Goal: Information Seeking & Learning: Learn about a topic

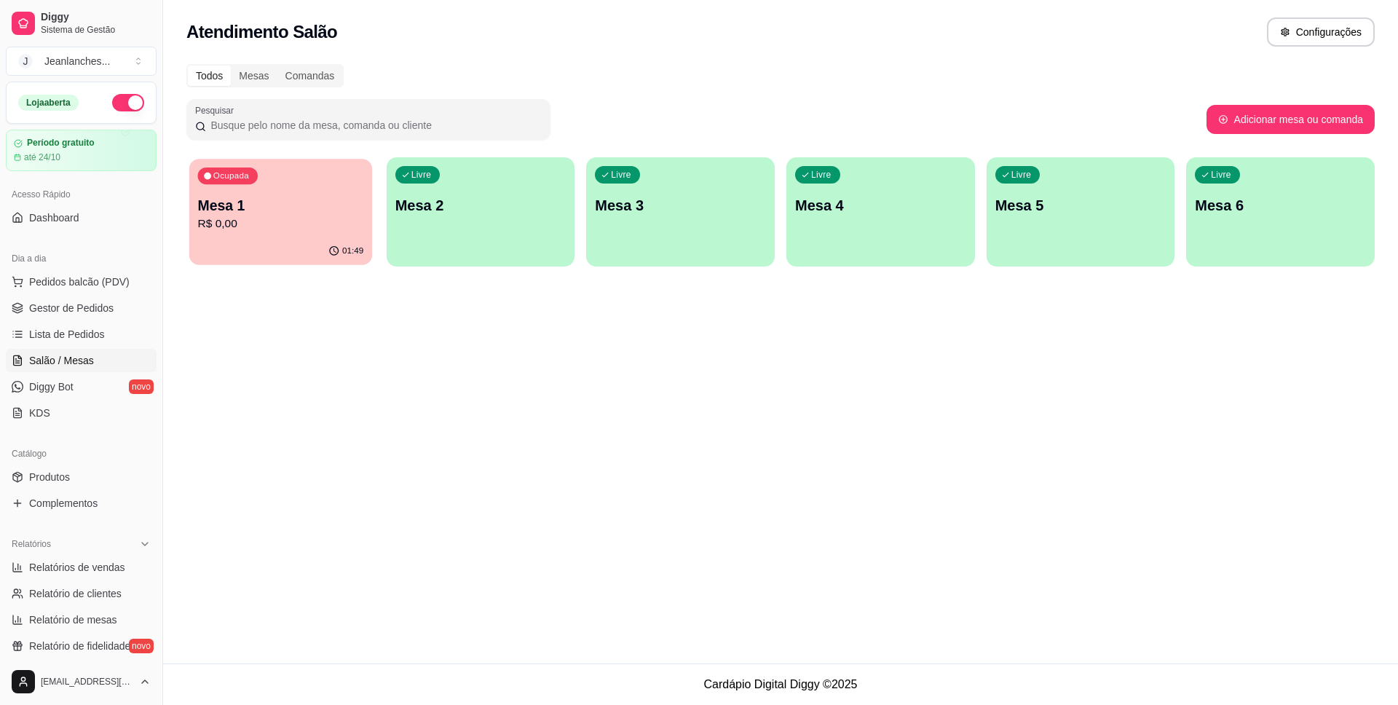
click at [255, 213] on p "Mesa 1" at bounding box center [281, 206] width 166 height 20
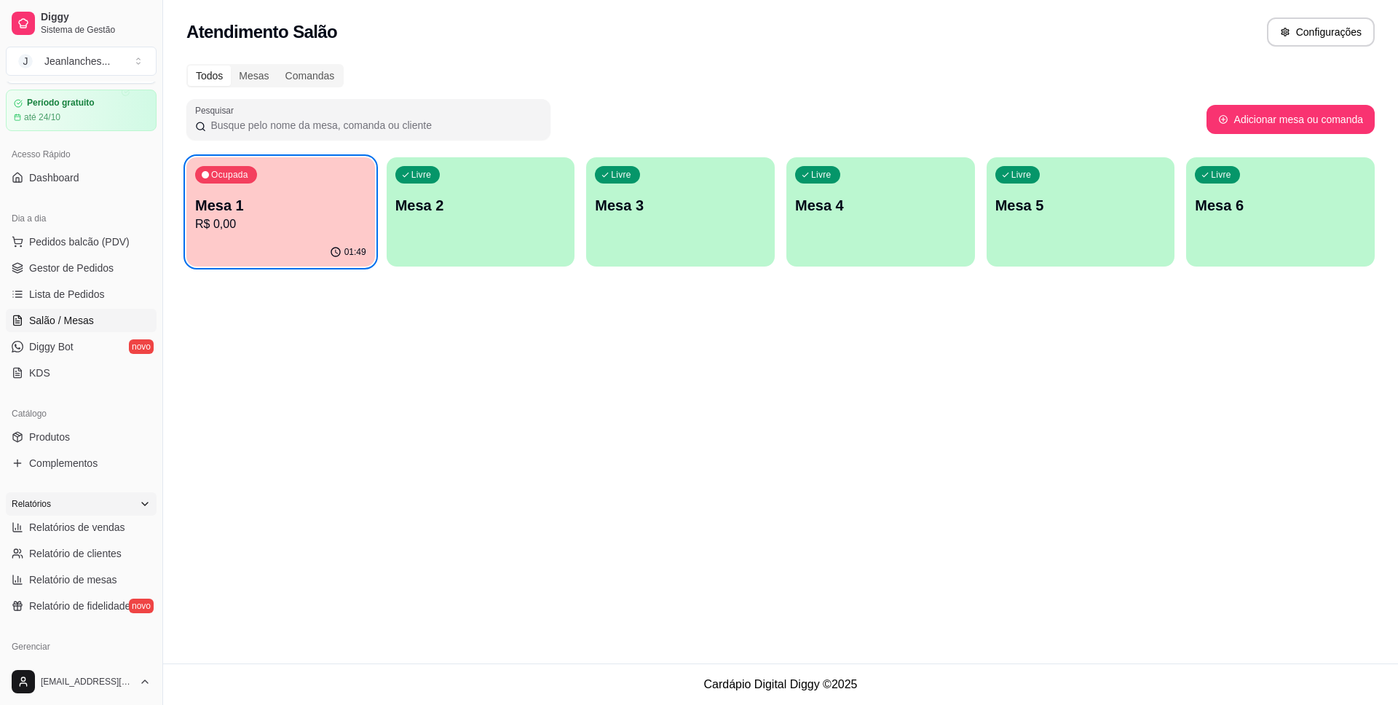
scroll to position [47, 0]
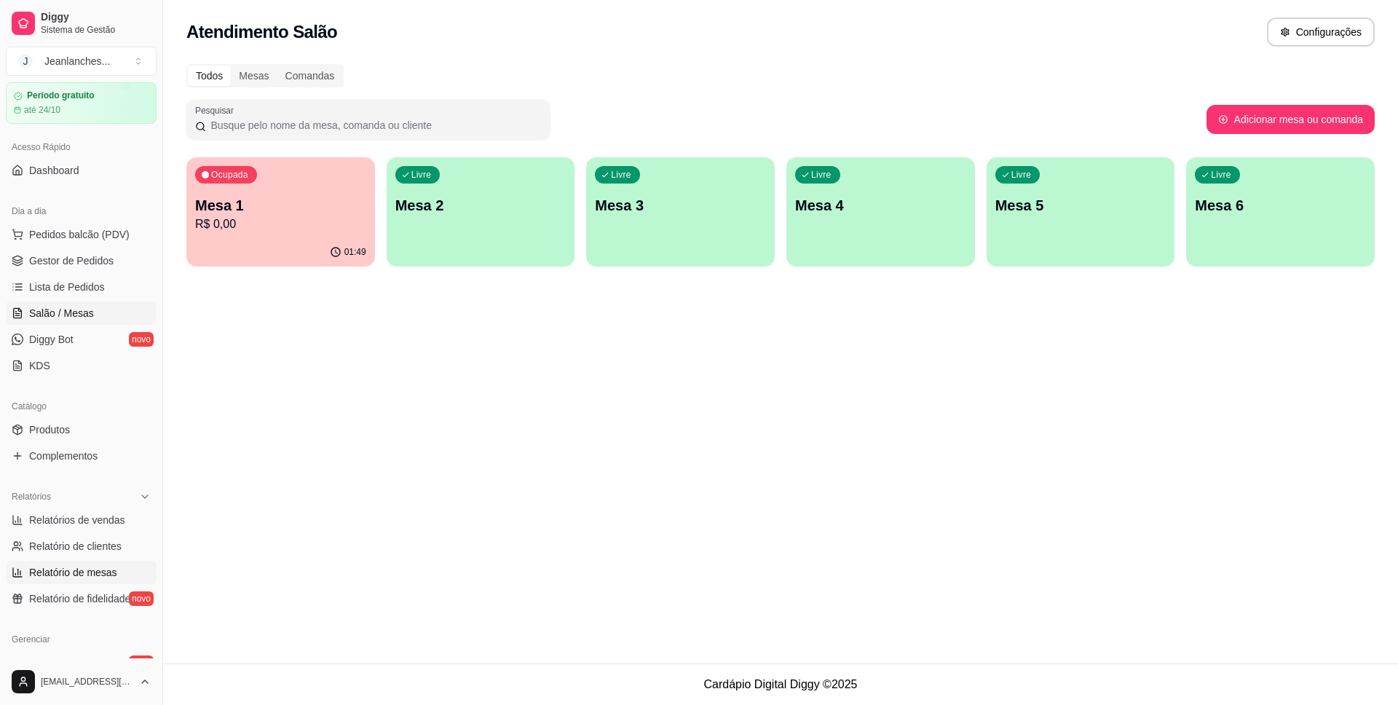
click at [114, 571] on span "Relatório de mesas" at bounding box center [73, 572] width 88 height 15
select select "TOTAL_OF_ORDERS"
select select "7"
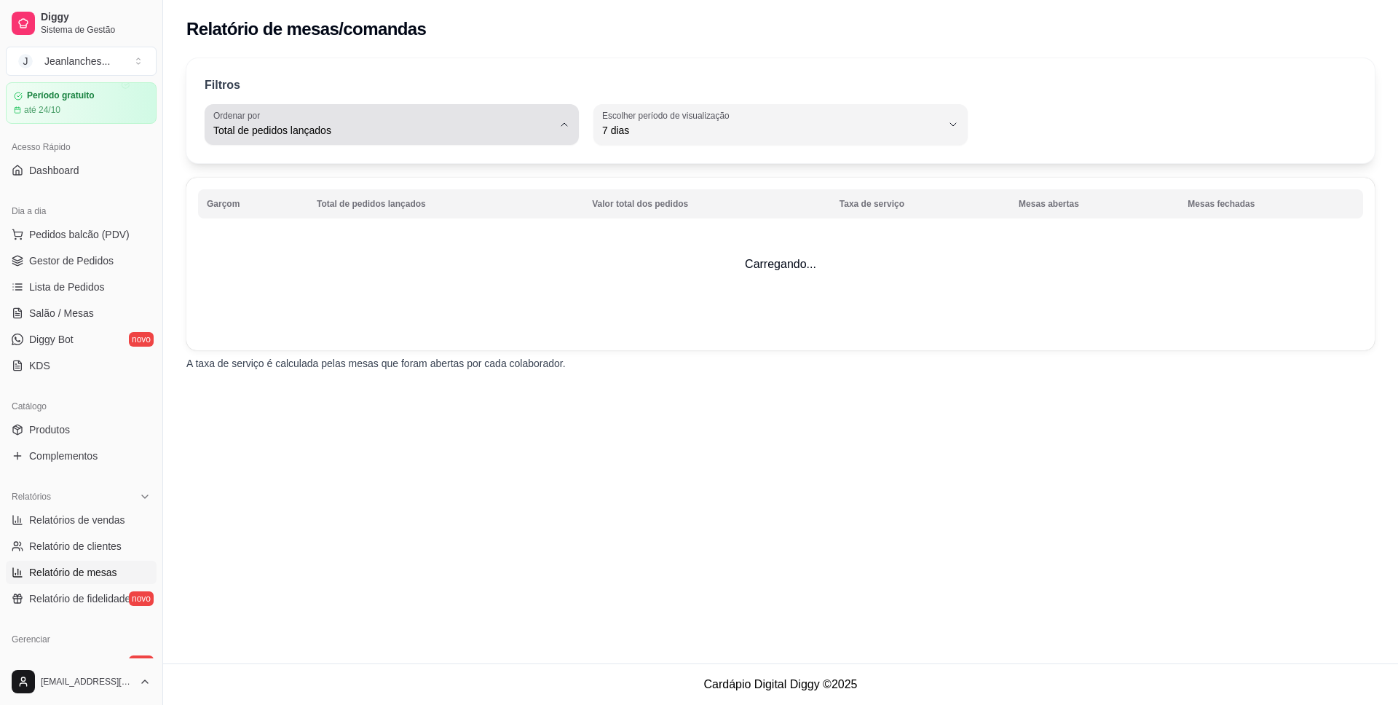
click at [433, 133] on span "Total de pedidos lançados" at bounding box center [382, 130] width 339 height 15
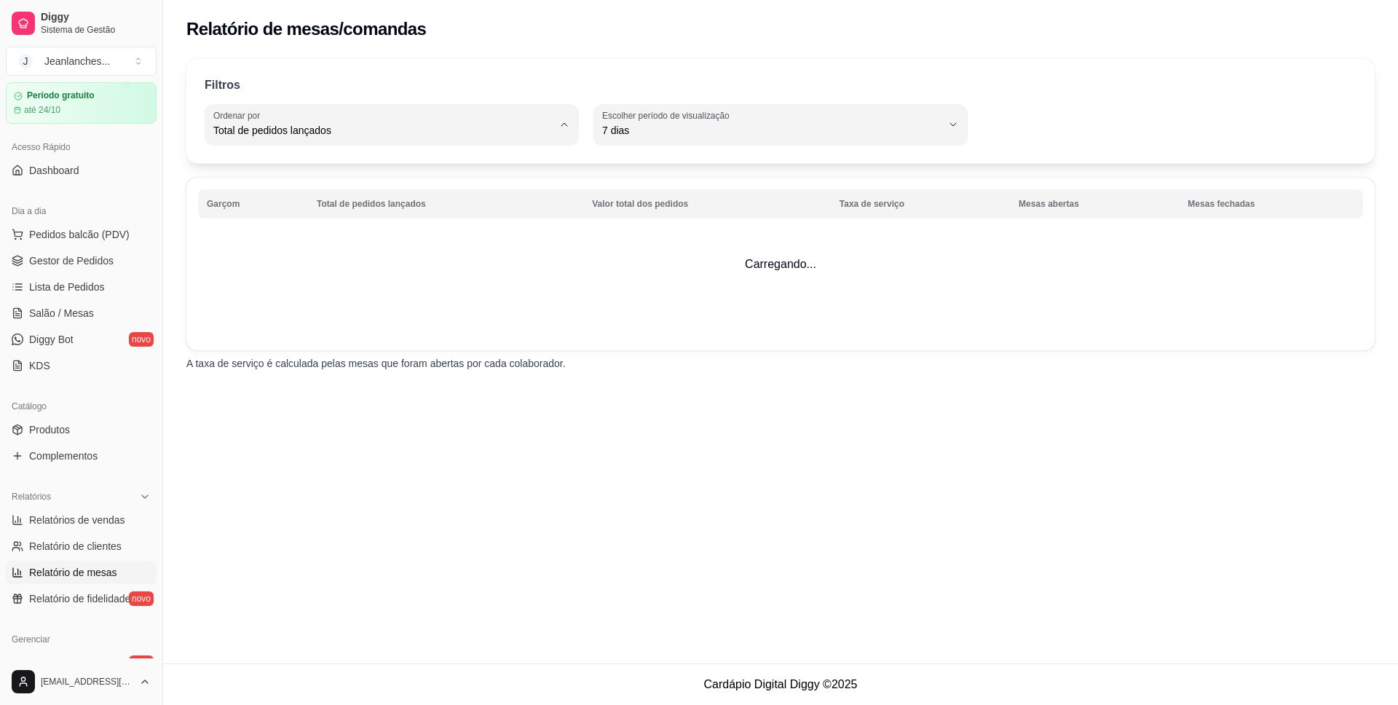
click at [699, 354] on div "Filtros TOTAL_OF_ORDERS Ordenar por Total de pedidos lançados Valor total dos p…" at bounding box center [780, 218] width 1234 height 338
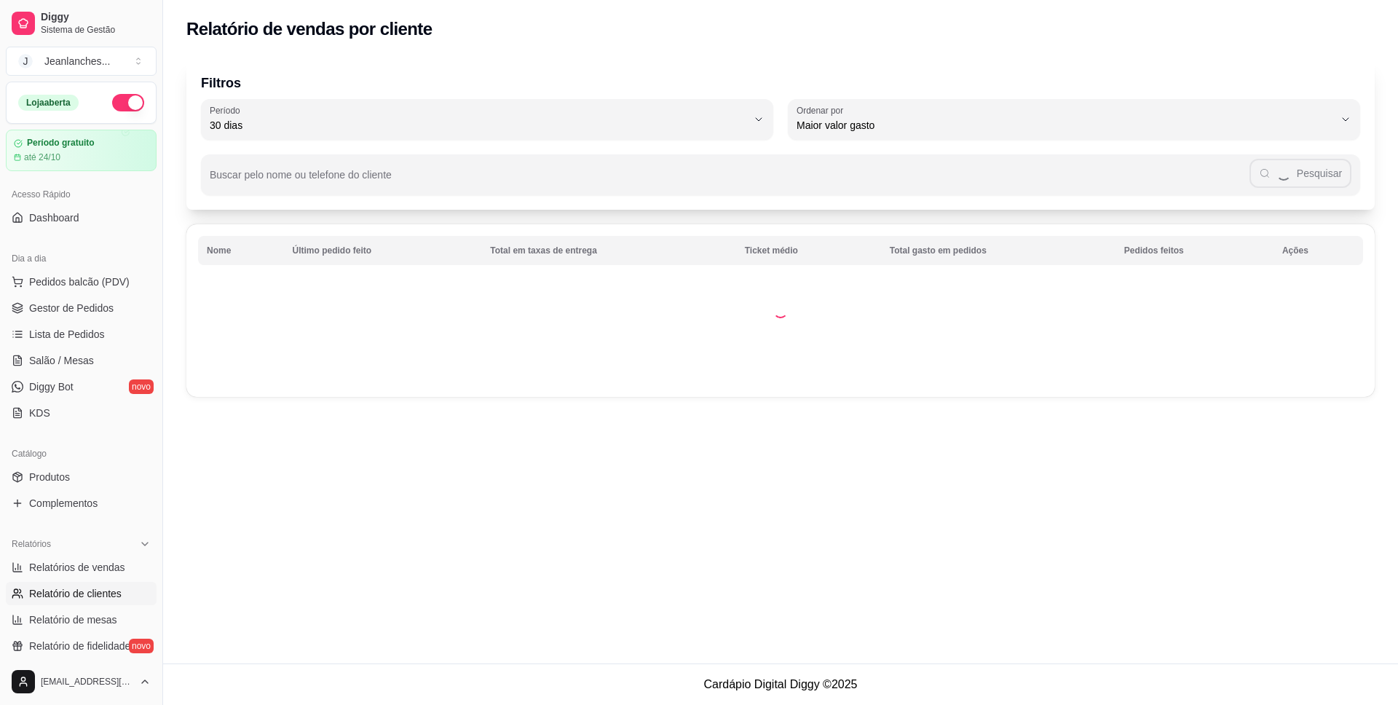
select select "30"
select select "HIGHEST_TOTAL_SPENT_WITH_ORDERS"
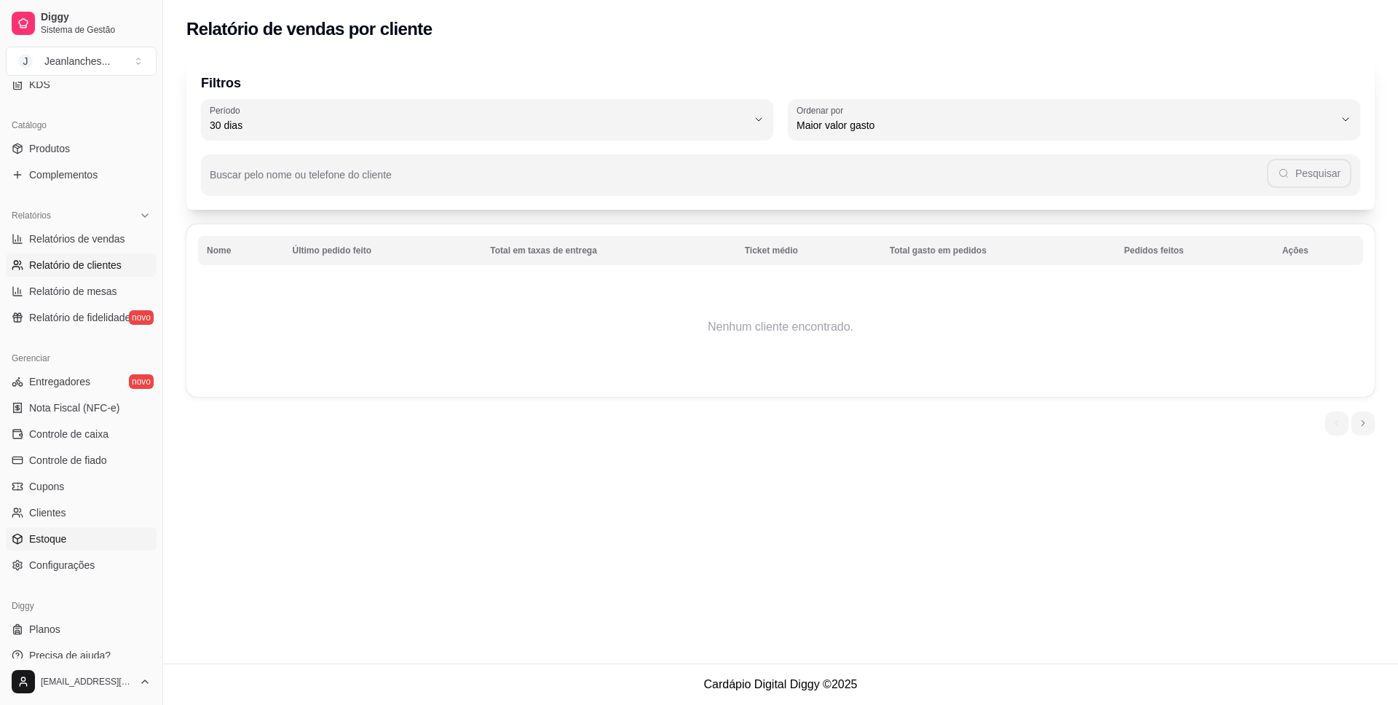
scroll to position [343, 0]
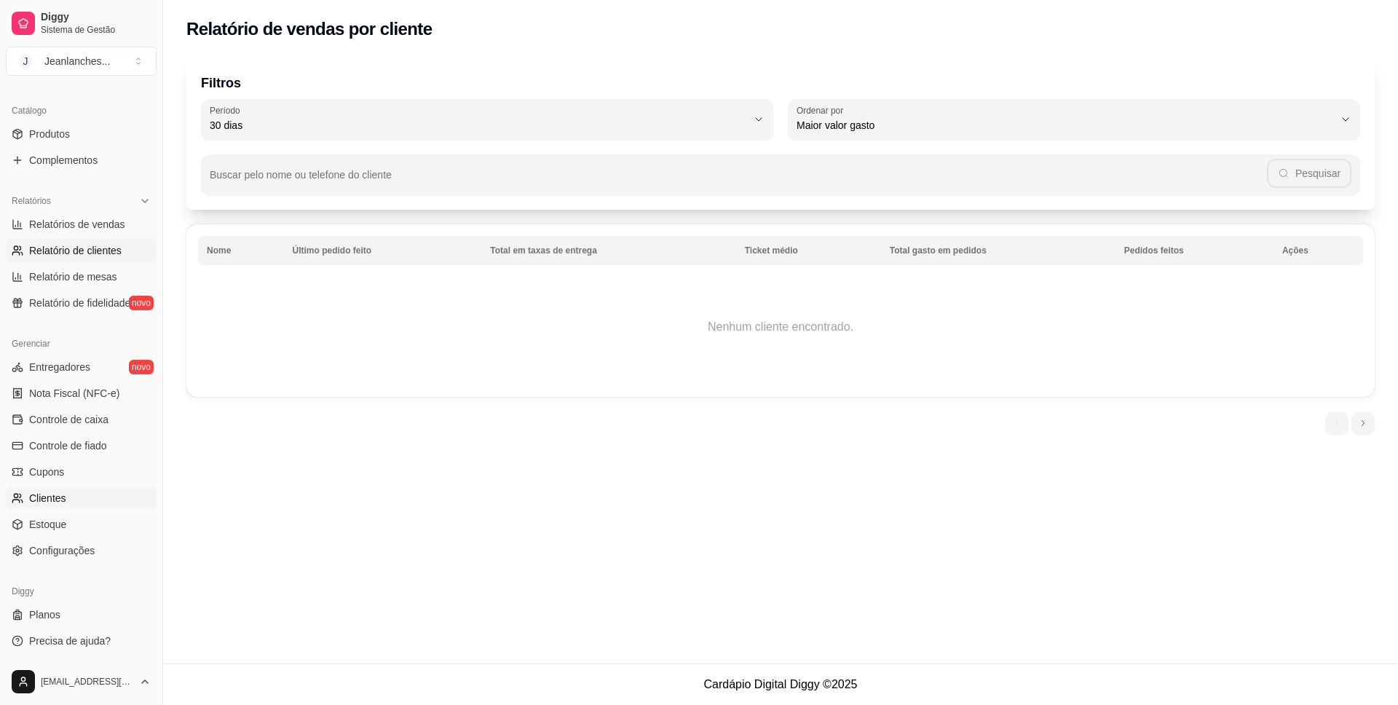
click at [71, 501] on link "Clientes" at bounding box center [81, 497] width 151 height 23
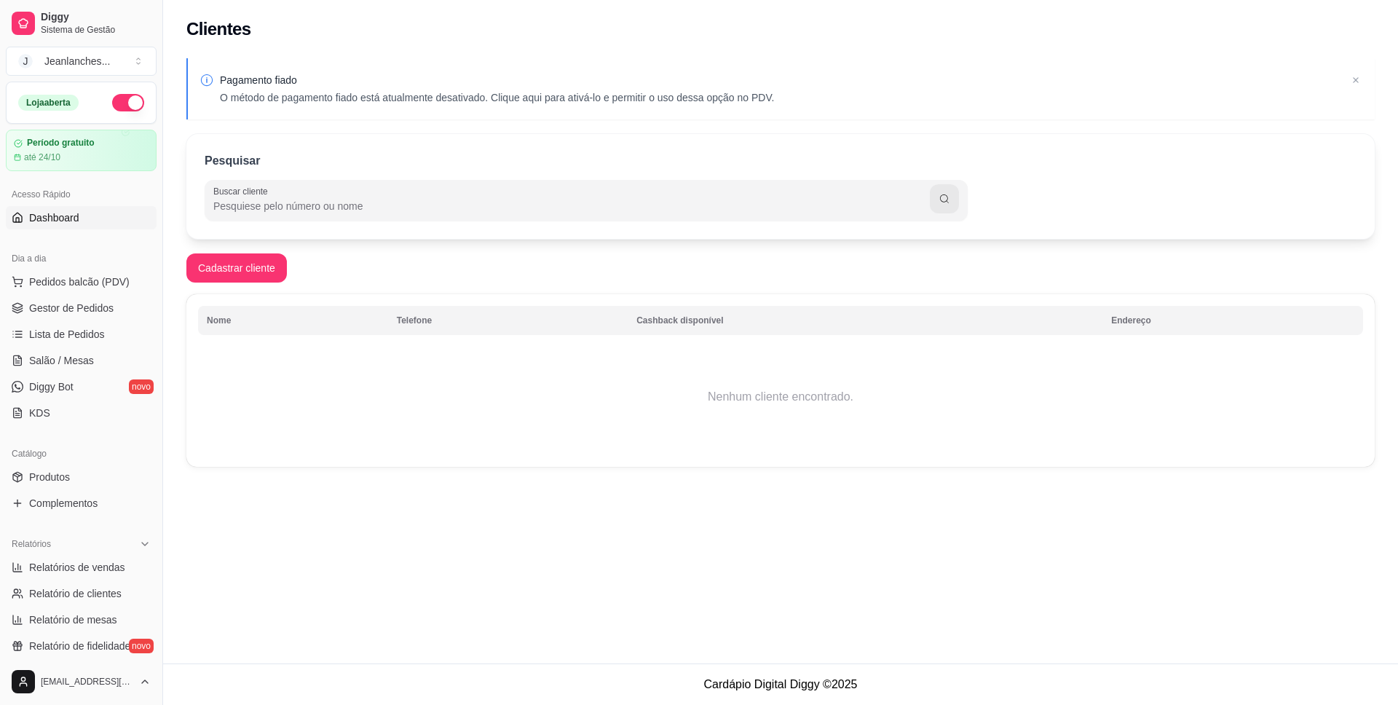
click at [66, 219] on span "Dashboard" at bounding box center [54, 217] width 50 height 15
